Goal: Information Seeking & Learning: Learn about a topic

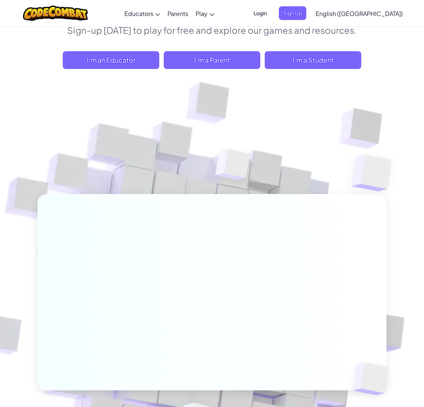
scroll to position [98, 0]
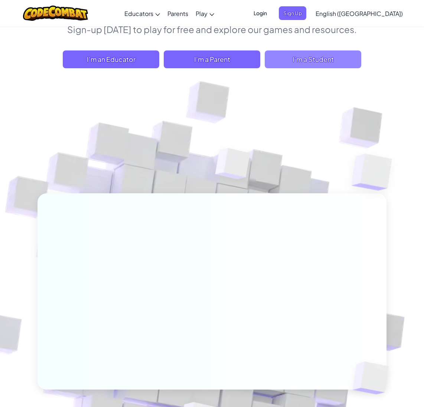
click at [302, 65] on span "I'm a Student" at bounding box center [313, 59] width 96 height 18
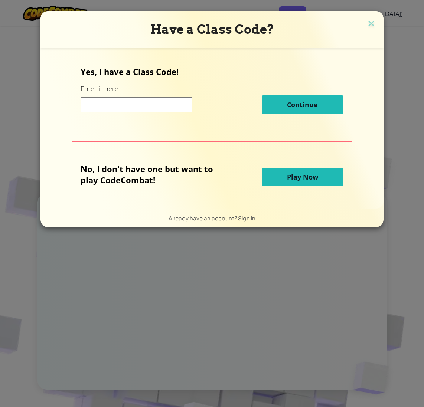
click at [306, 178] on span "Play Now" at bounding box center [302, 177] width 31 height 9
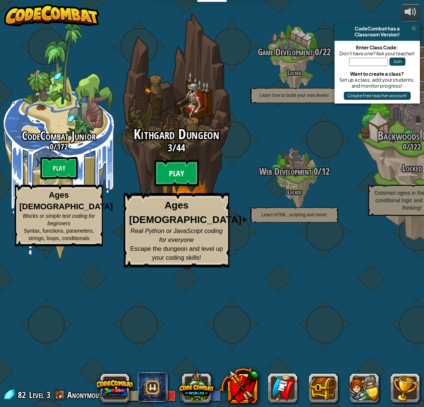
click at [185, 187] on btn "Play" at bounding box center [176, 173] width 45 height 27
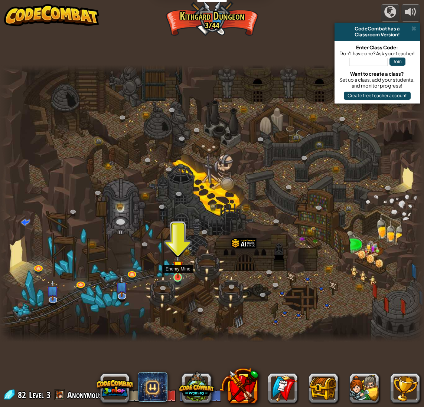
click at [179, 271] on img at bounding box center [178, 266] width 11 height 24
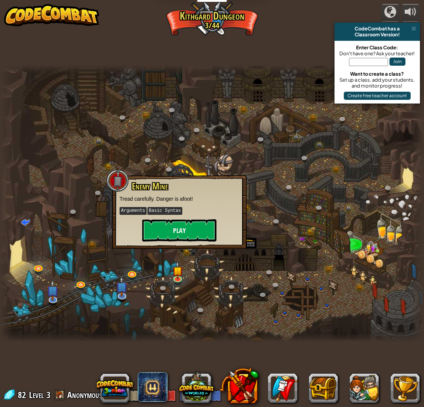
click at [177, 235] on button "Play" at bounding box center [179, 230] width 74 height 22
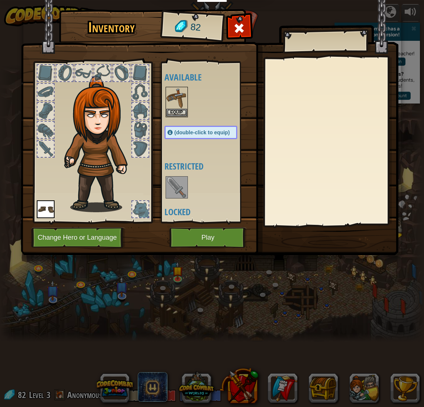
click at [190, 236] on button "Play" at bounding box center [208, 237] width 78 height 20
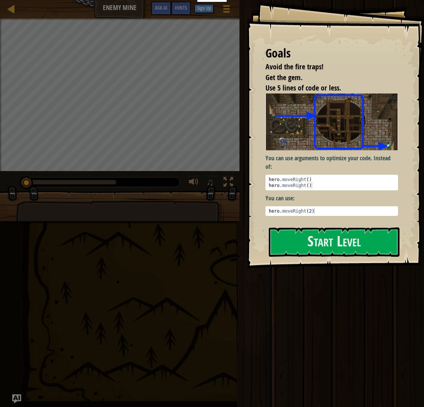
click at [268, 248] on div "Goals Avoid the fire traps! Get the gem. Use 5 lines of code or less. You can u…" at bounding box center [335, 134] width 177 height 268
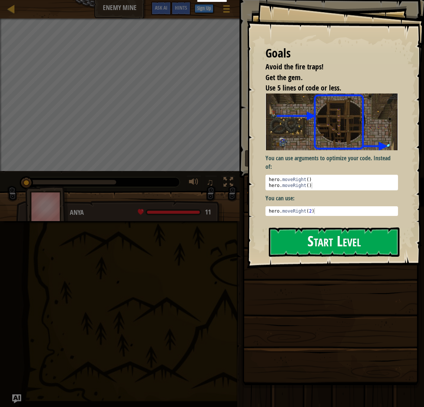
click at [282, 247] on button "Start Level" at bounding box center [334, 241] width 131 height 29
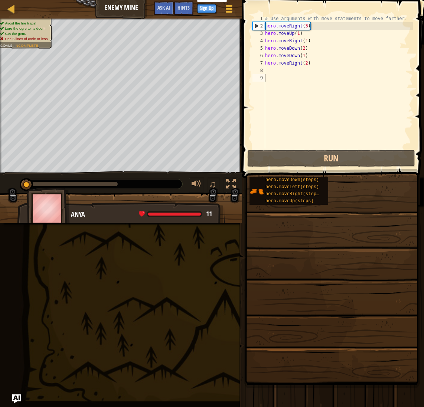
click at [62, 207] on img at bounding box center [48, 208] width 43 height 41
click at [51, 204] on img at bounding box center [48, 208] width 43 height 41
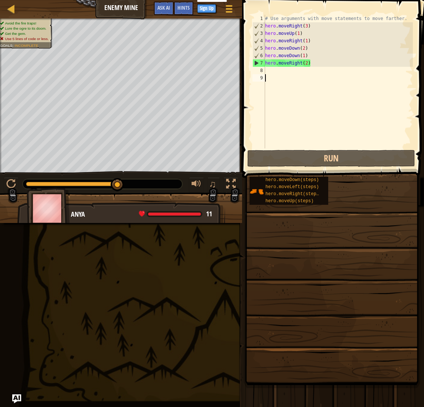
drag, startPoint x: 62, startPoint y: 183, endPoint x: 145, endPoint y: 199, distance: 84.9
click at [145, 199] on div "Avoid the fire traps! Lure the ogre to its doom. Get the gem. Use 5 lines of co…" at bounding box center [212, 121] width 424 height 204
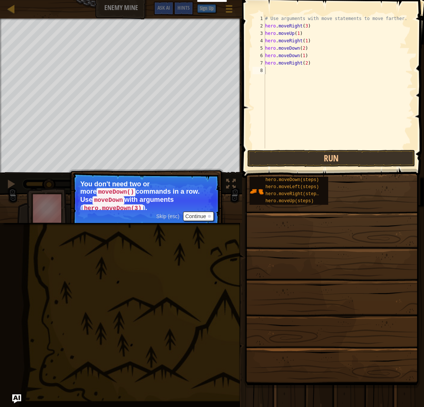
scroll to position [0, 0]
click at [205, 213] on button "Continue" at bounding box center [198, 217] width 31 height 10
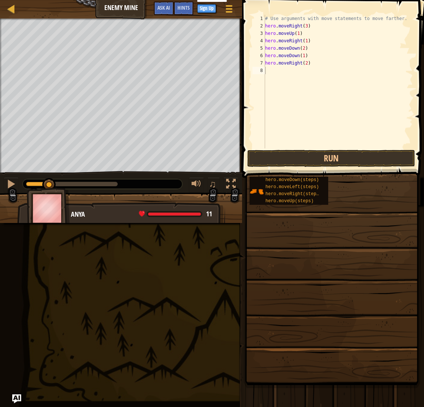
scroll to position [0, 0]
